Goal: Task Accomplishment & Management: Use online tool/utility

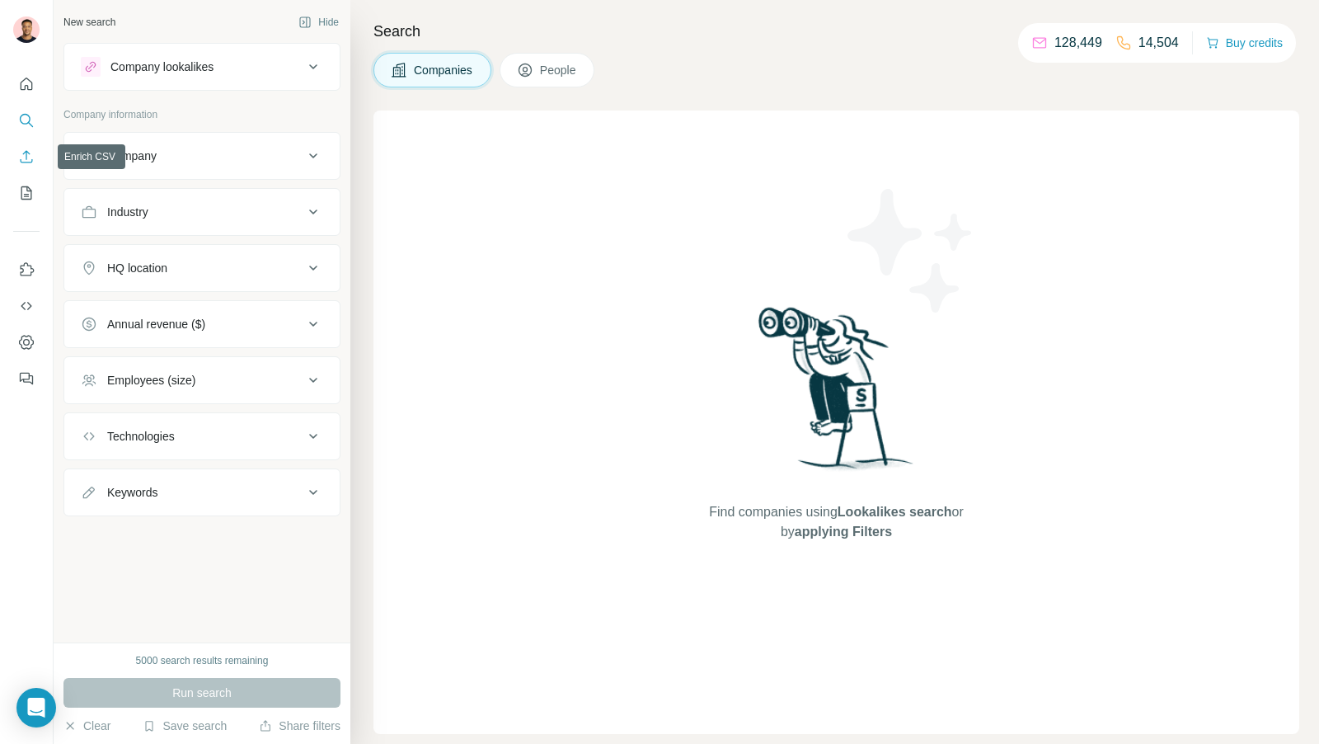
click at [26, 158] on icon "Enrich CSV" at bounding box center [27, 156] width 12 height 12
click at [314, 153] on icon at bounding box center [313, 156] width 20 height 20
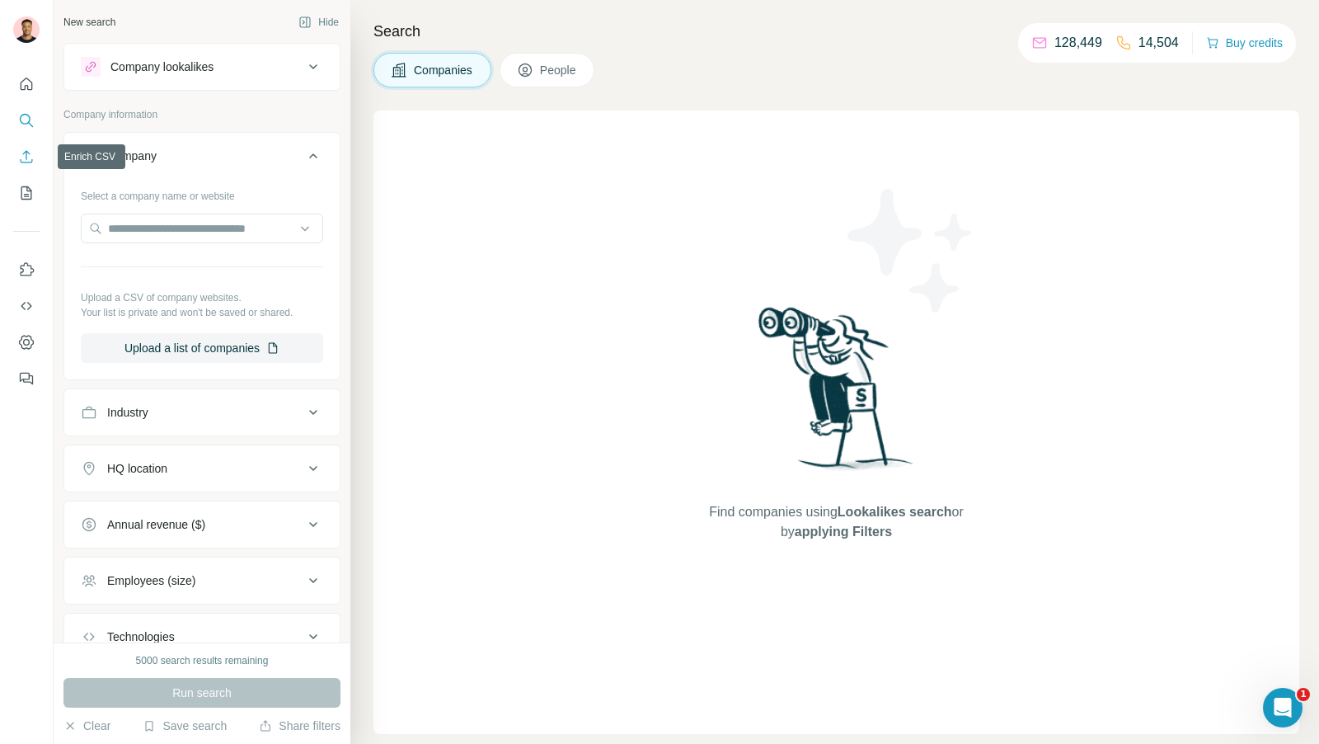
click at [17, 156] on button "Enrich CSV" at bounding box center [26, 157] width 26 height 30
